Goal: Transaction & Acquisition: Download file/media

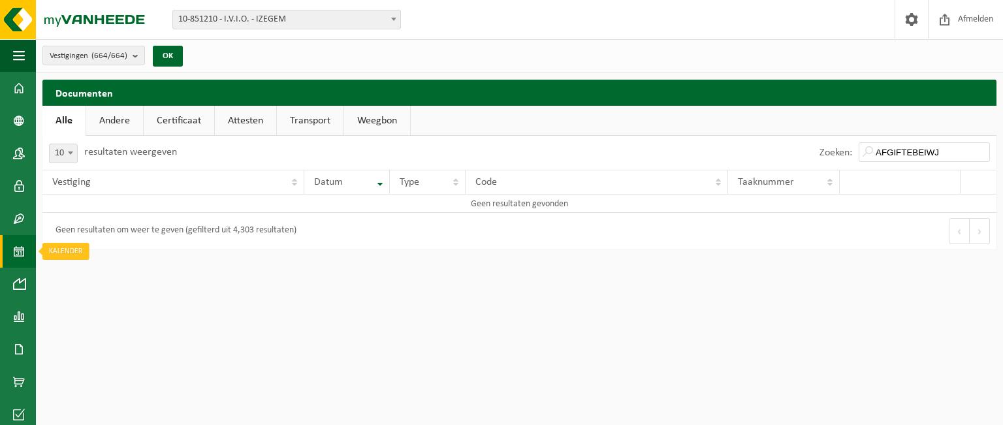
click at [20, 255] on span at bounding box center [19, 251] width 12 height 33
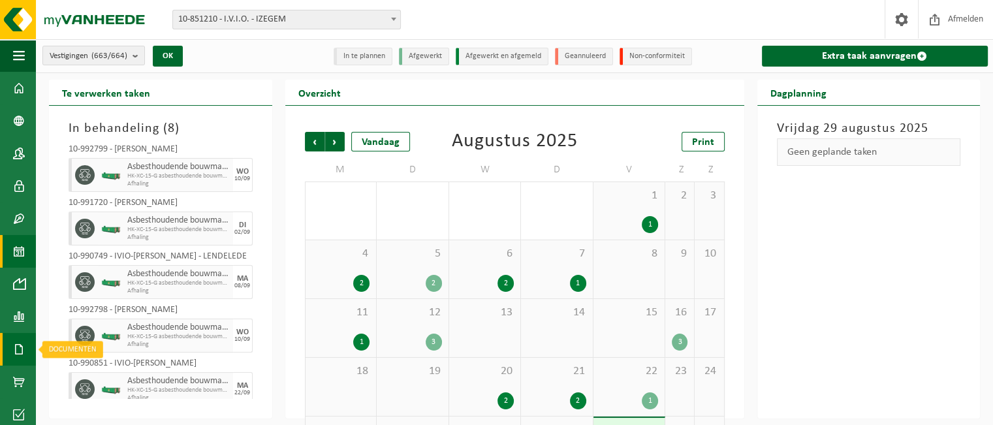
click at [17, 355] on span at bounding box center [19, 349] width 12 height 33
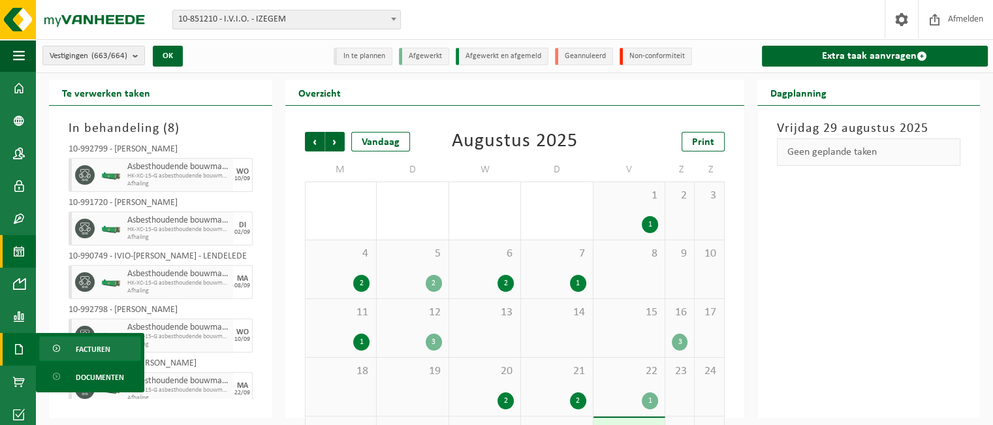
click at [89, 351] on span "Facturen" at bounding box center [93, 349] width 35 height 25
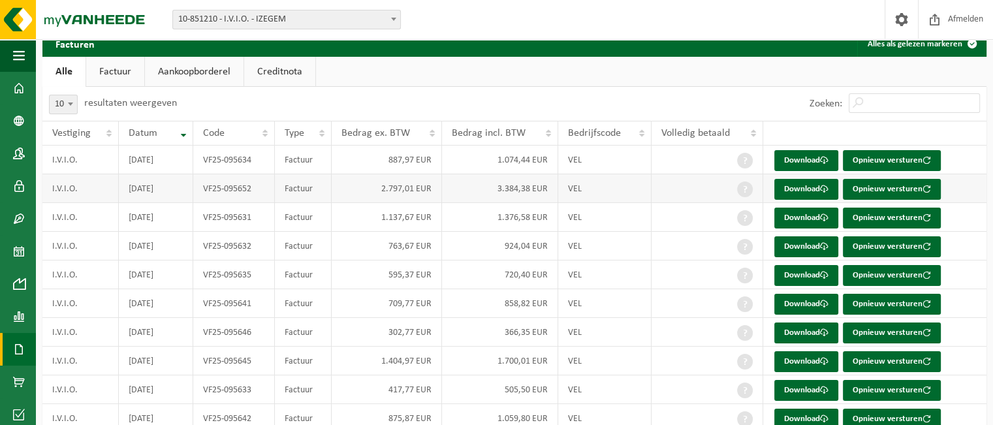
scroll to position [104, 0]
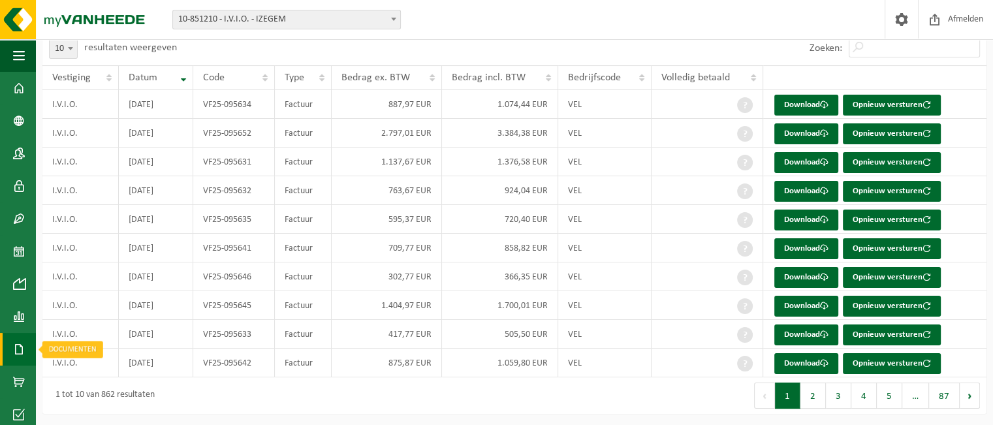
click at [23, 350] on span at bounding box center [19, 349] width 12 height 33
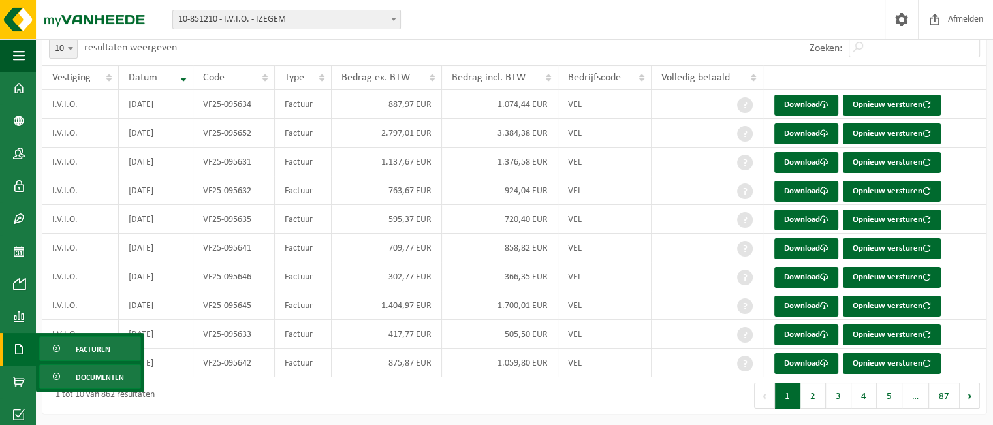
click at [86, 378] on span "Documenten" at bounding box center [100, 377] width 48 height 25
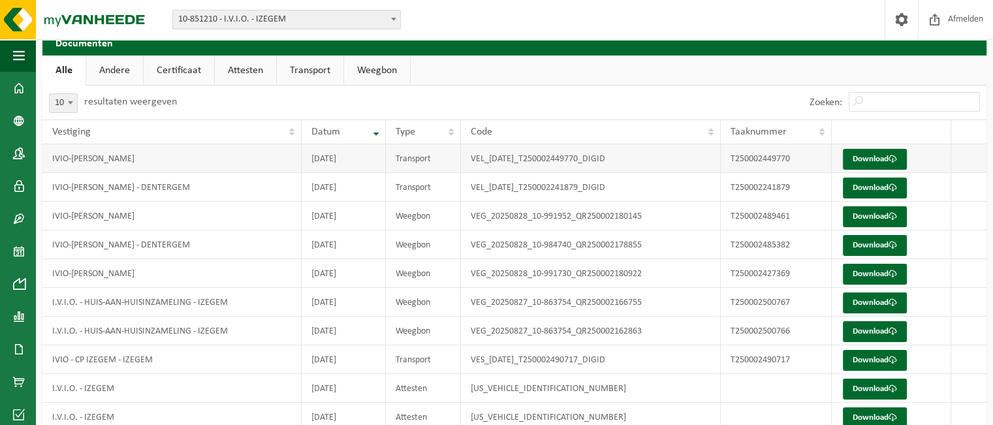
scroll to position [104, 0]
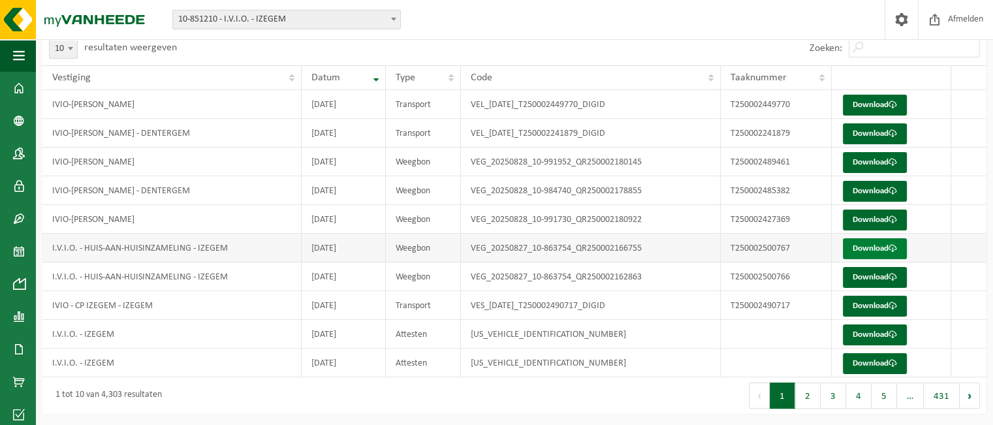
click at [877, 244] on link "Download" at bounding box center [875, 248] width 64 height 21
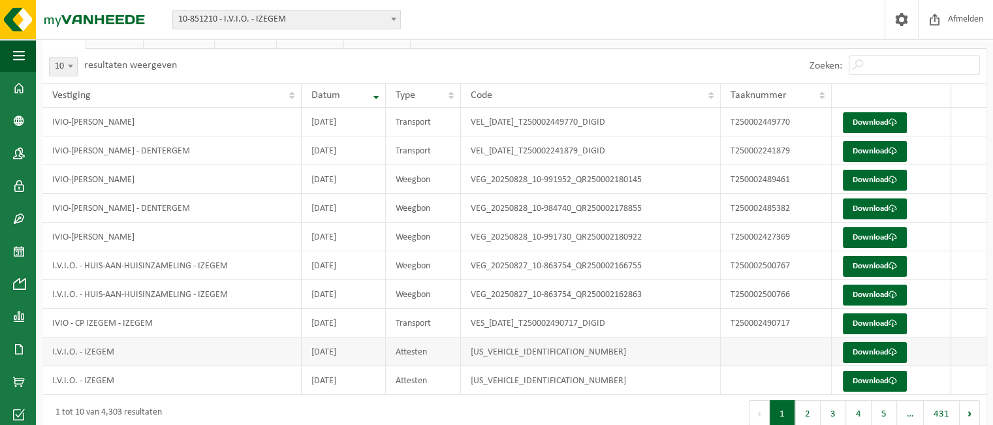
scroll to position [0, 0]
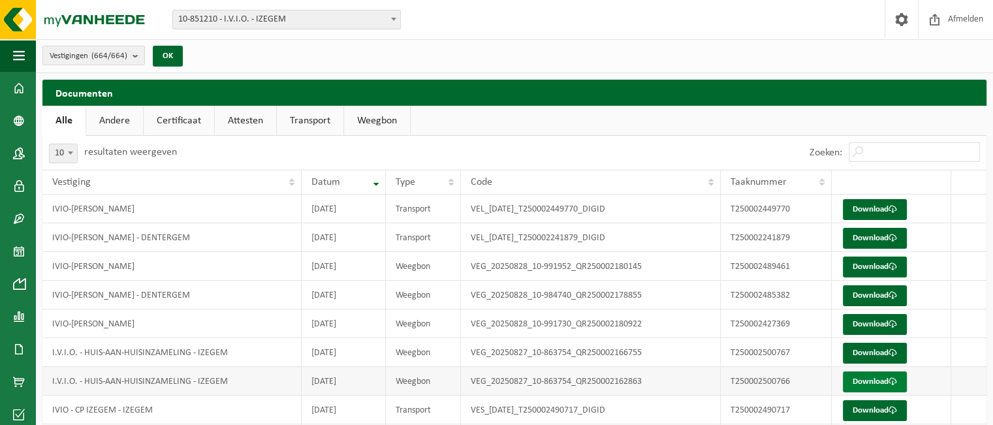
click at [870, 374] on link "Download" at bounding box center [875, 382] width 64 height 21
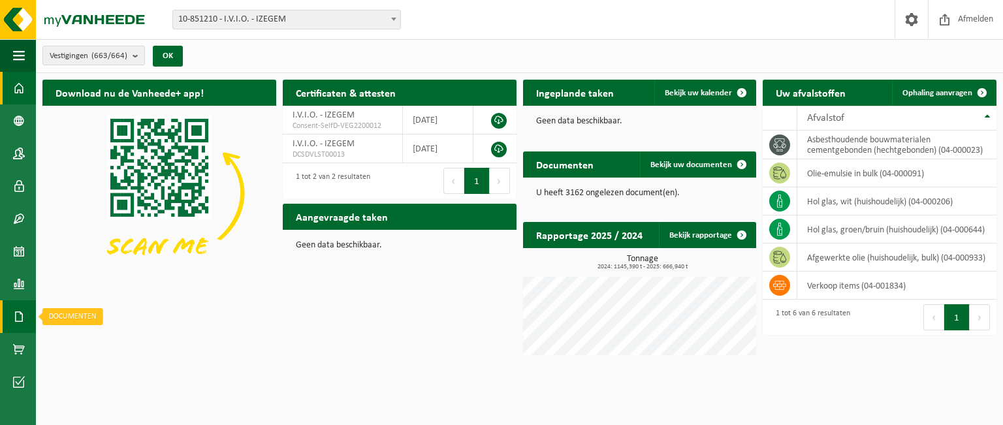
click at [21, 315] on span at bounding box center [19, 316] width 12 height 33
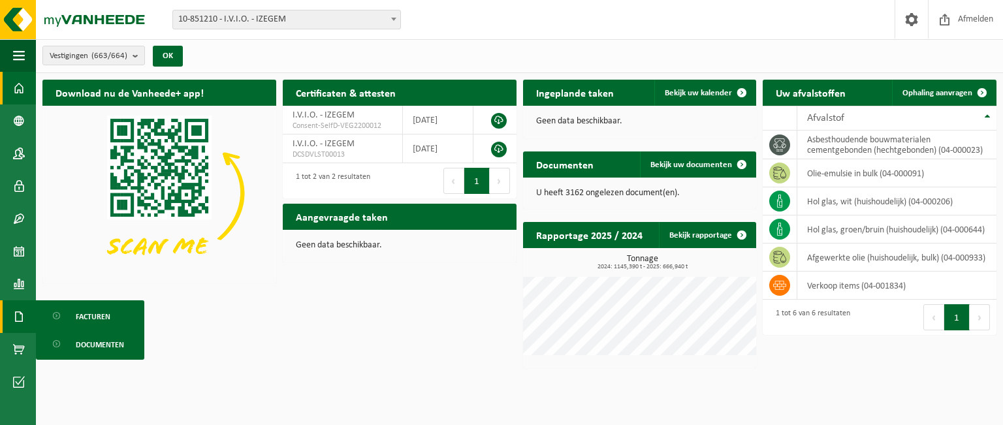
click at [102, 339] on span "Documenten" at bounding box center [100, 344] width 48 height 25
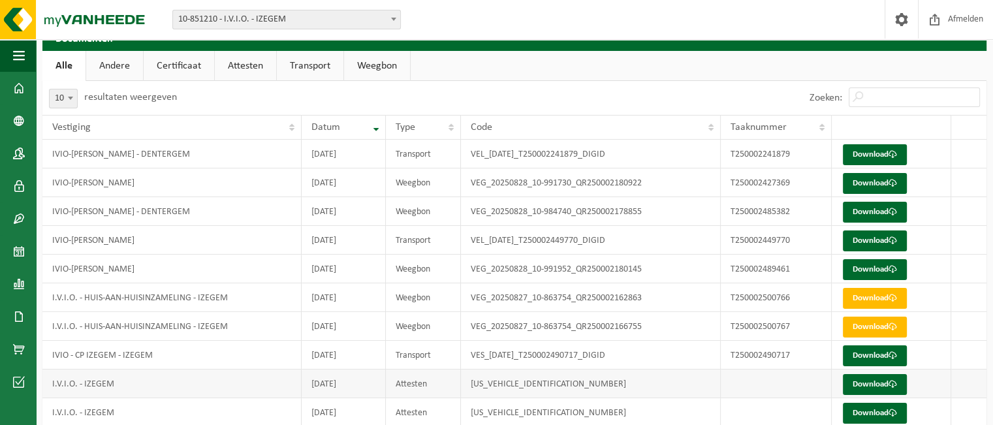
scroll to position [104, 0]
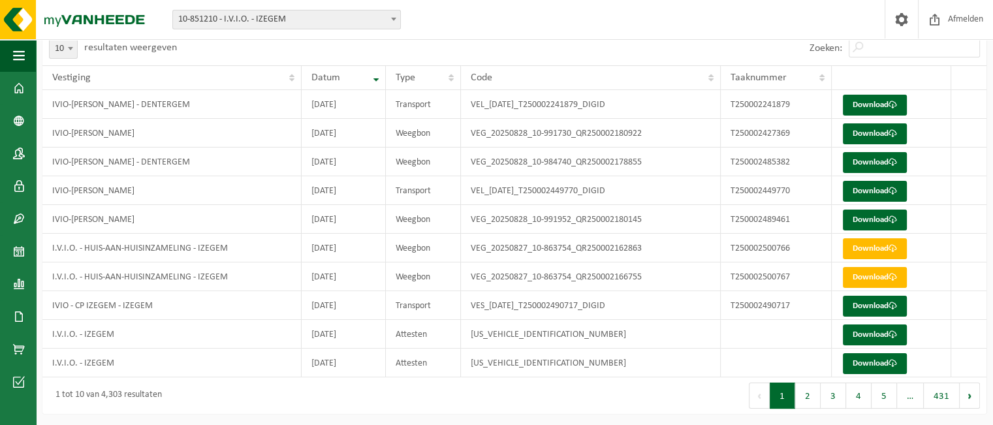
click at [807, 390] on button "2" at bounding box center [807, 396] width 25 height 26
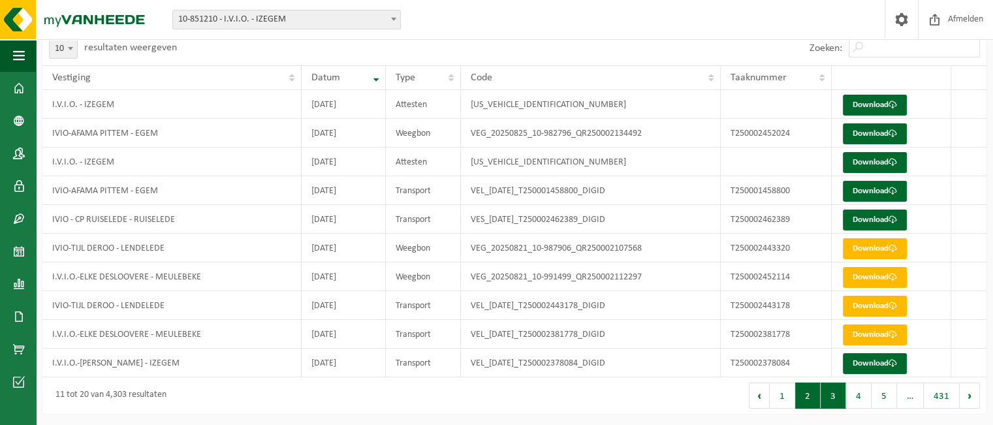
click at [846, 389] on button "3" at bounding box center [833, 396] width 25 height 26
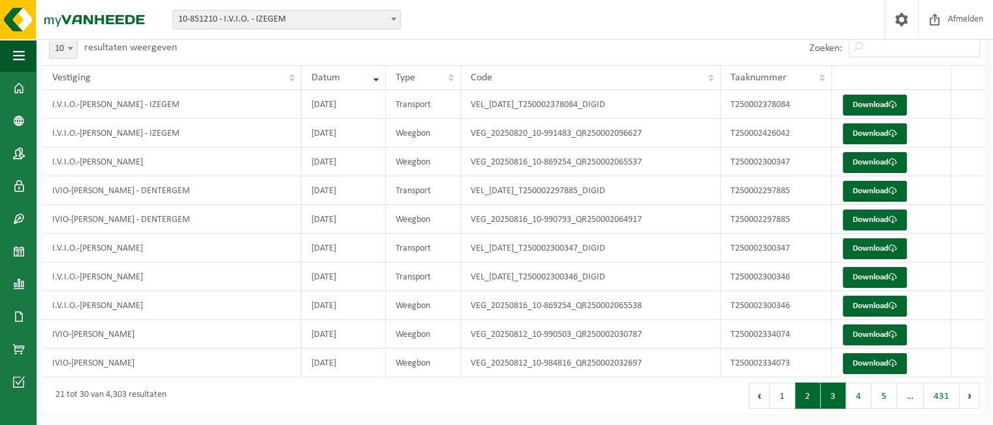
click at [809, 402] on button "2" at bounding box center [807, 396] width 25 height 26
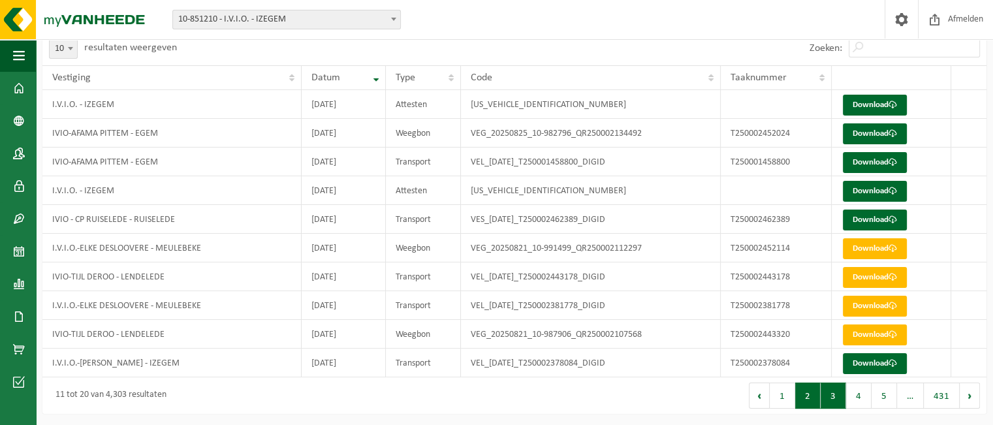
click at [846, 397] on button "3" at bounding box center [833, 396] width 25 height 26
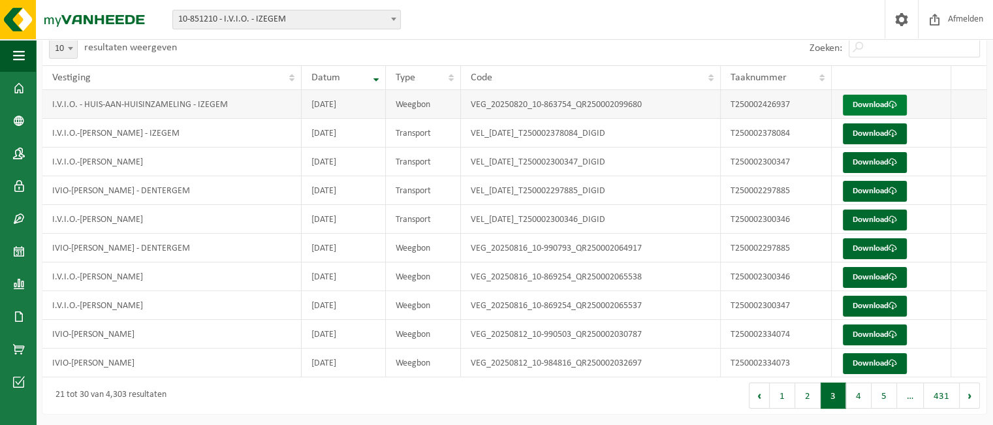
click at [862, 99] on link "Download" at bounding box center [875, 105] width 64 height 21
click at [857, 389] on button "4" at bounding box center [858, 396] width 25 height 26
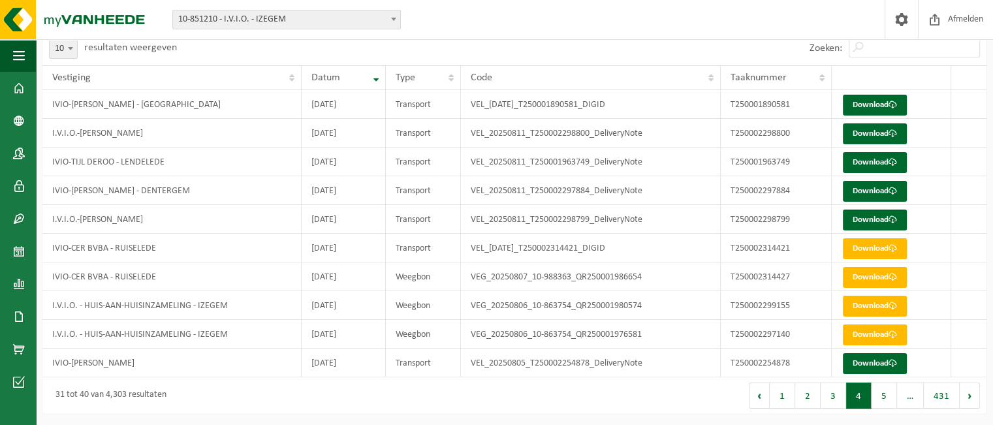
click at [872, 388] on button "4" at bounding box center [858, 396] width 25 height 26
click at [888, 391] on button "5" at bounding box center [884, 396] width 25 height 26
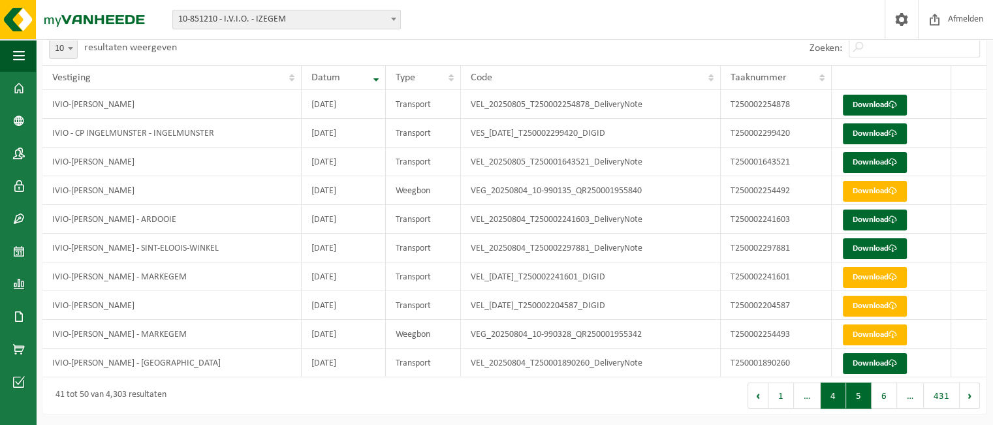
click at [830, 394] on button "4" at bounding box center [833, 396] width 25 height 26
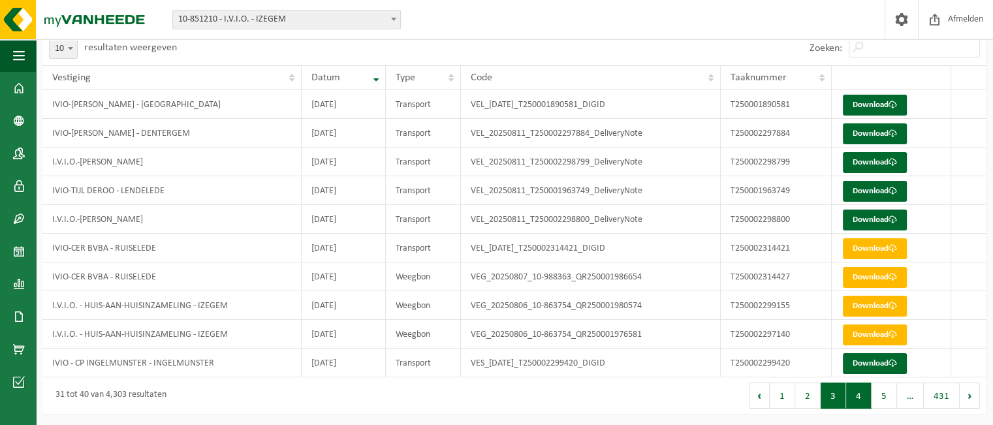
click at [835, 389] on button "3" at bounding box center [833, 396] width 25 height 26
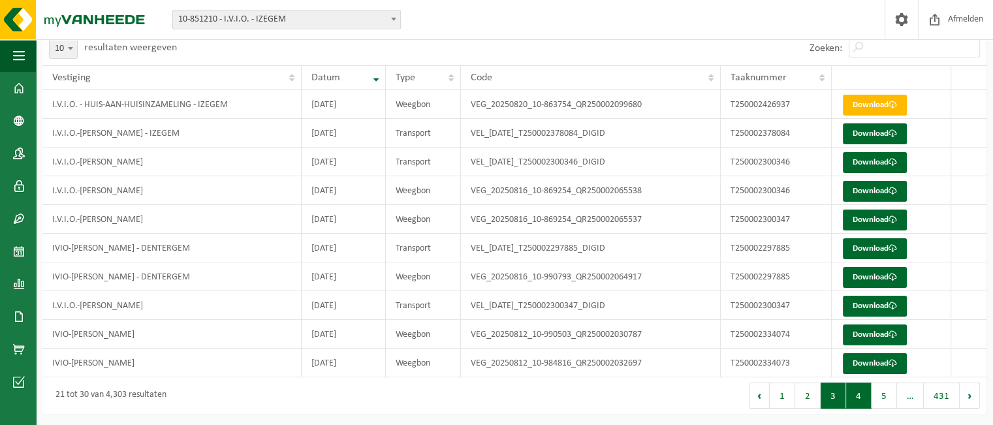
click at [851, 394] on button "4" at bounding box center [858, 396] width 25 height 26
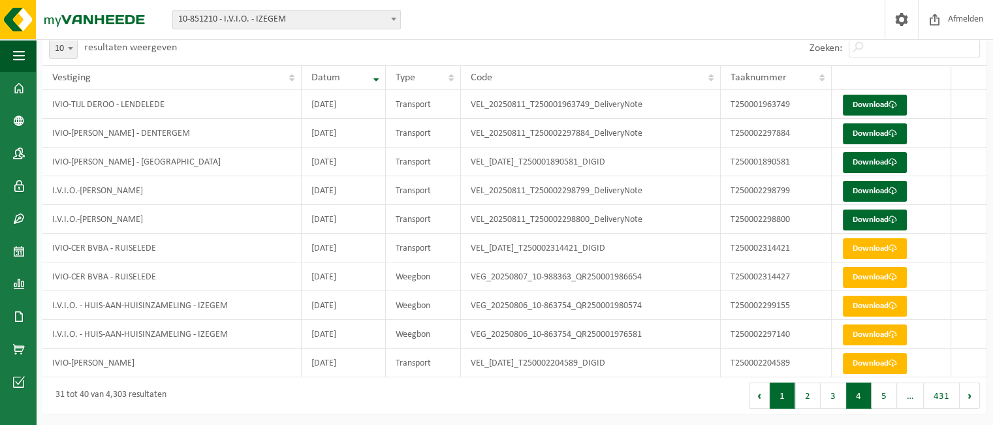
click at [795, 396] on button "1" at bounding box center [782, 396] width 25 height 26
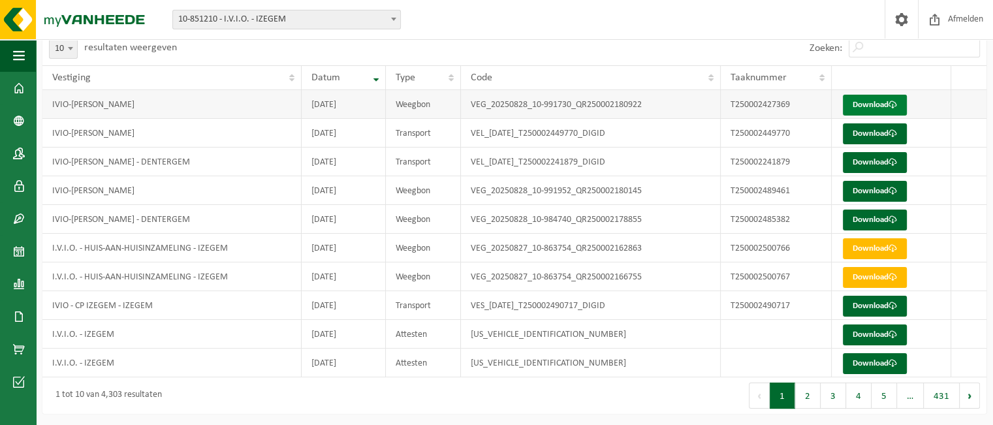
click at [855, 108] on link "Download" at bounding box center [875, 105] width 64 height 21
click at [871, 133] on link "Download" at bounding box center [875, 133] width 64 height 21
click at [884, 164] on link "Download" at bounding box center [875, 162] width 64 height 21
click at [890, 185] on link "Download" at bounding box center [875, 191] width 64 height 21
click at [858, 212] on link "Download" at bounding box center [875, 220] width 64 height 21
